Goal: Information Seeking & Learning: Learn about a topic

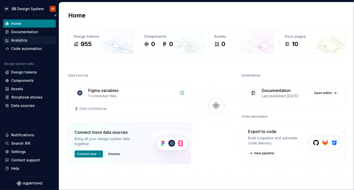
click at [33, 42] on div "Analytics" at bounding box center [29, 40] width 49 height 5
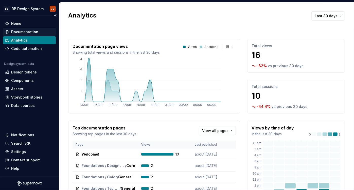
click at [30, 31] on div "Documentation" at bounding box center [24, 31] width 27 height 5
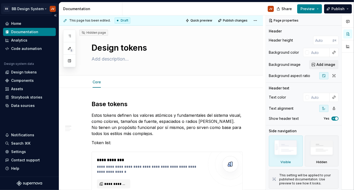
click at [31, 7] on html "BB BB Design System JV Home Documentation Analytics Code automation Design syst…" at bounding box center [177, 95] width 354 height 190
click at [34, 7] on html "BB BB Design System JV Home Documentation Analytics Code automation Design syst…" at bounding box center [177, 95] width 354 height 190
click at [32, 71] on div "Design tokens" at bounding box center [24, 72] width 26 height 5
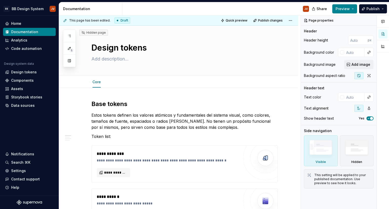
click at [185, 11] on div "JV" at bounding box center [217, 8] width 191 height 13
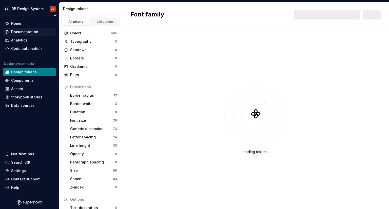
click at [34, 32] on div "Documentation" at bounding box center [24, 31] width 27 height 5
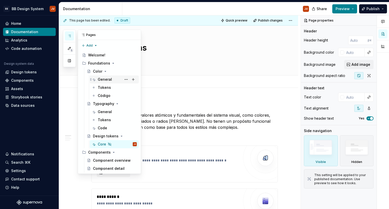
click at [103, 80] on div "General" at bounding box center [105, 79] width 14 height 5
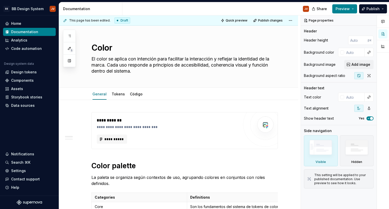
type textarea "*"
